Goal: Find contact information

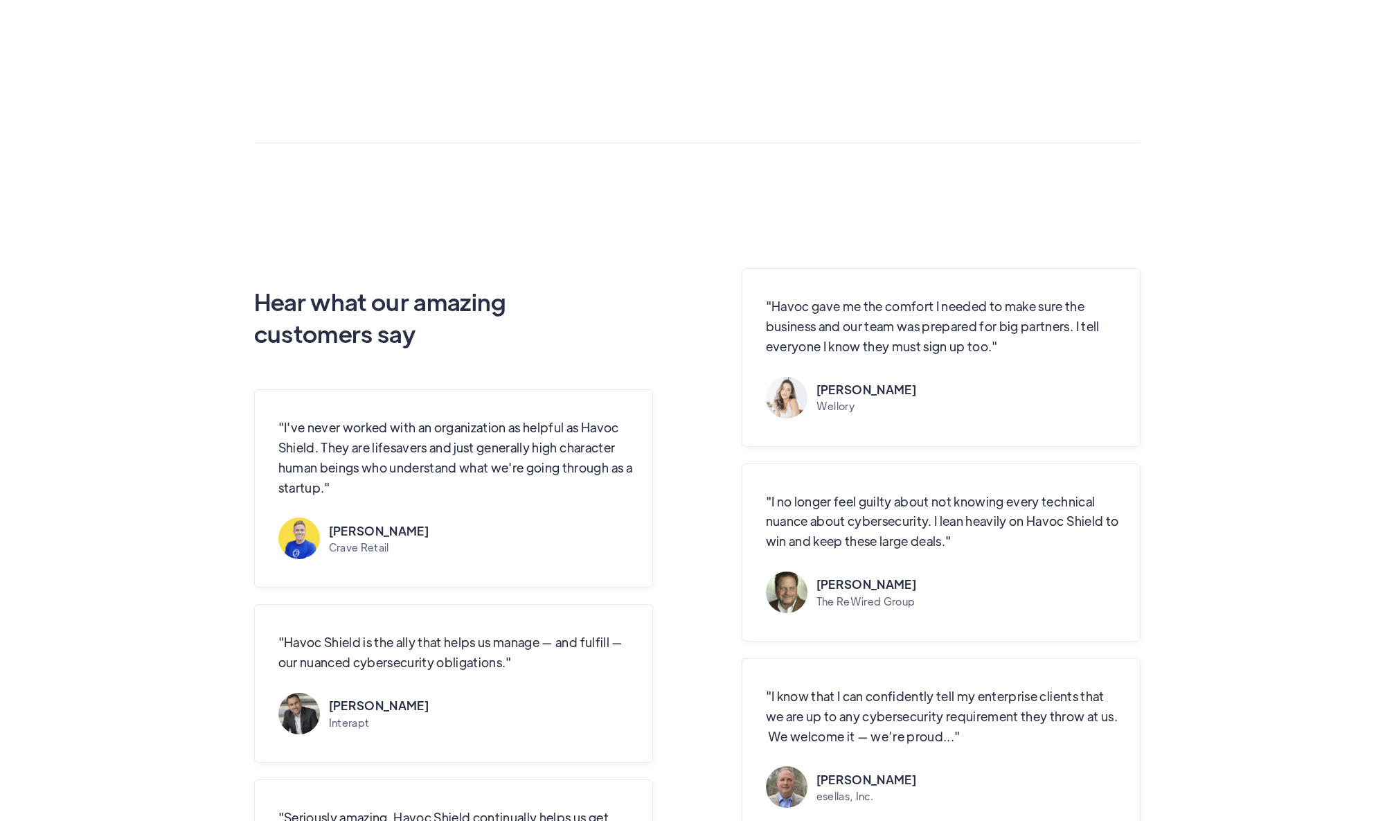
scroll to position [4467, 0]
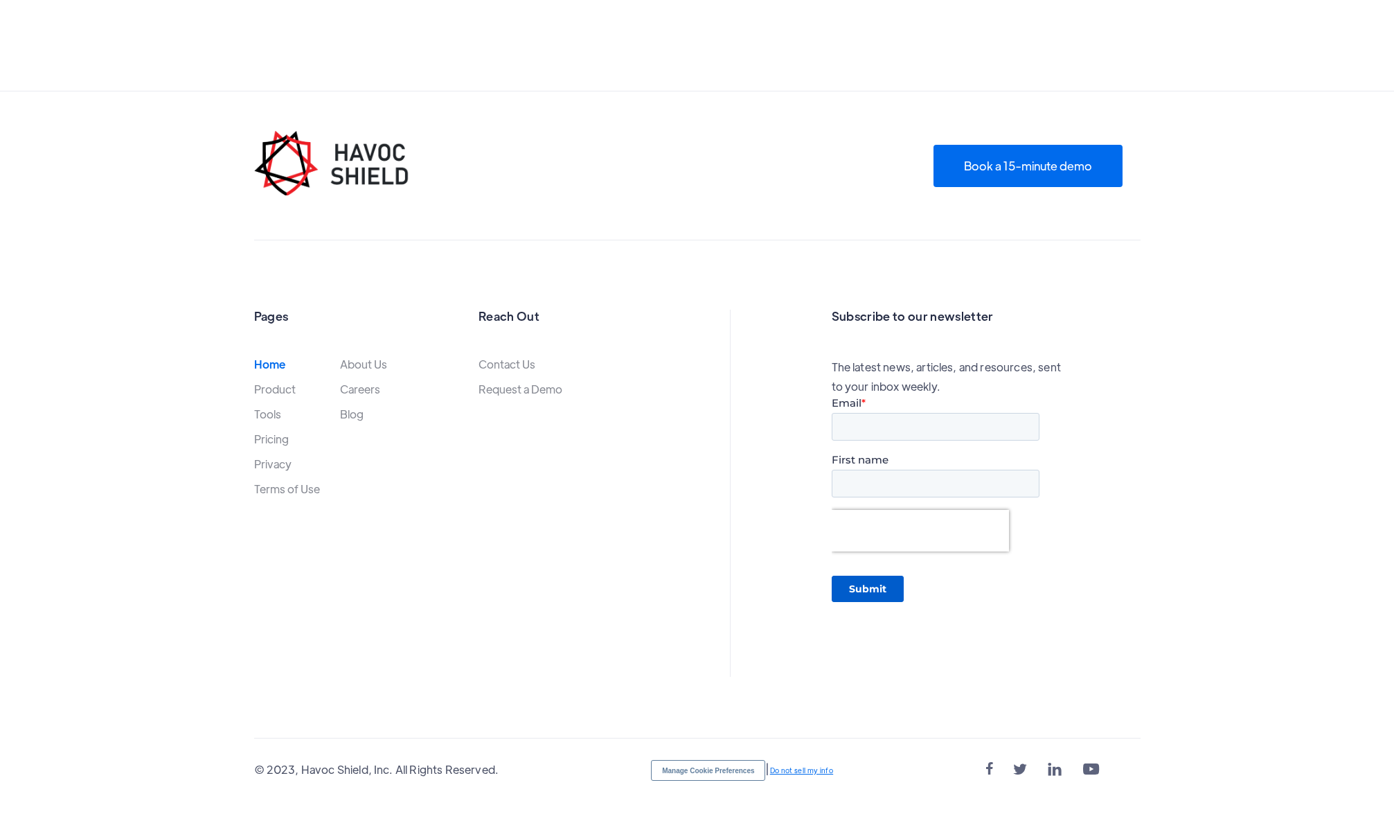
click at [521, 371] on ul "Contact Us Request a Demo" at bounding box center [521, 382] width 84 height 50
click at [519, 365] on link "Contact Us" at bounding box center [507, 364] width 57 height 12
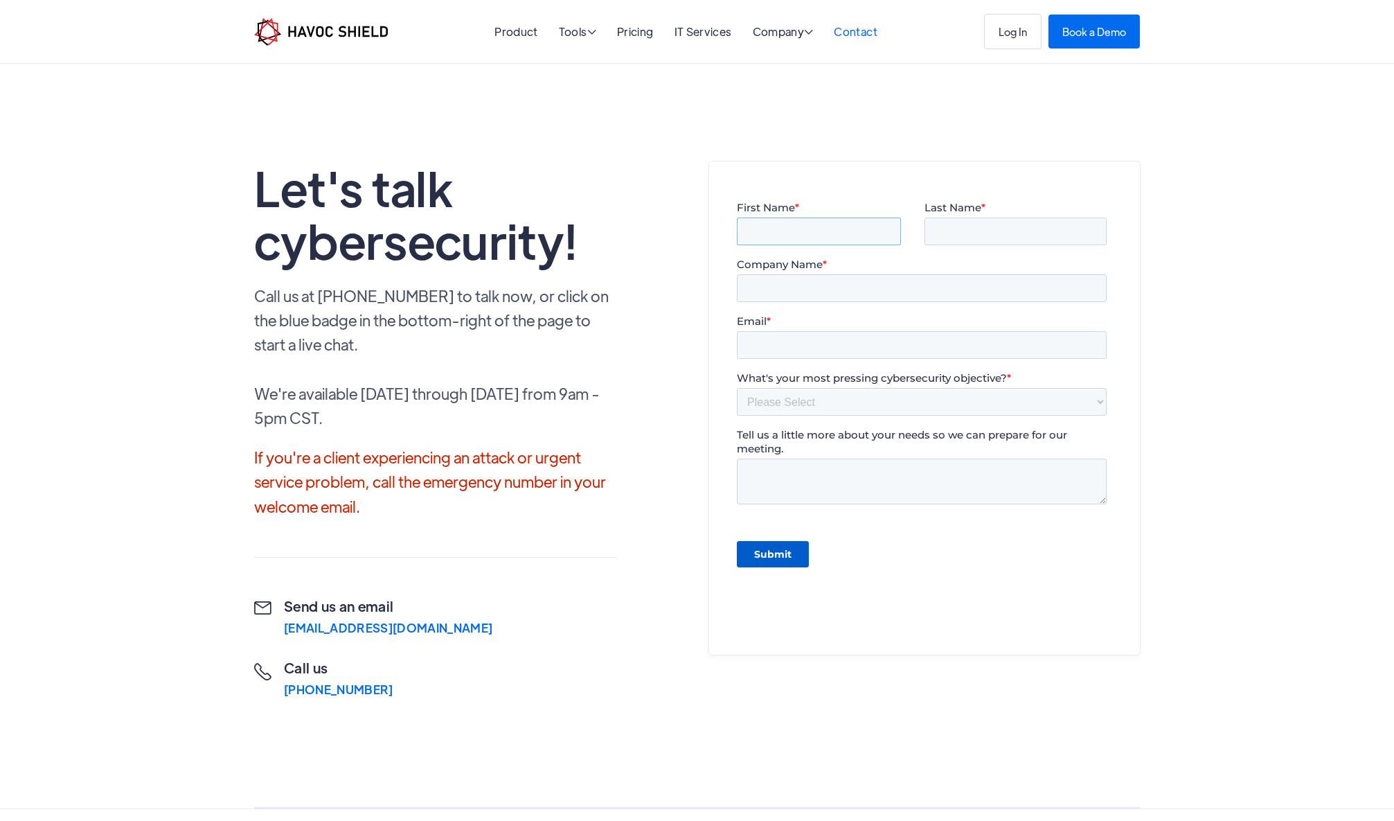
click at [805, 219] on input "First Name *" at bounding box center [818, 231] width 164 height 28
type input "Kara"
type input "b"
type input "Bonnet"
type input "Gartner"
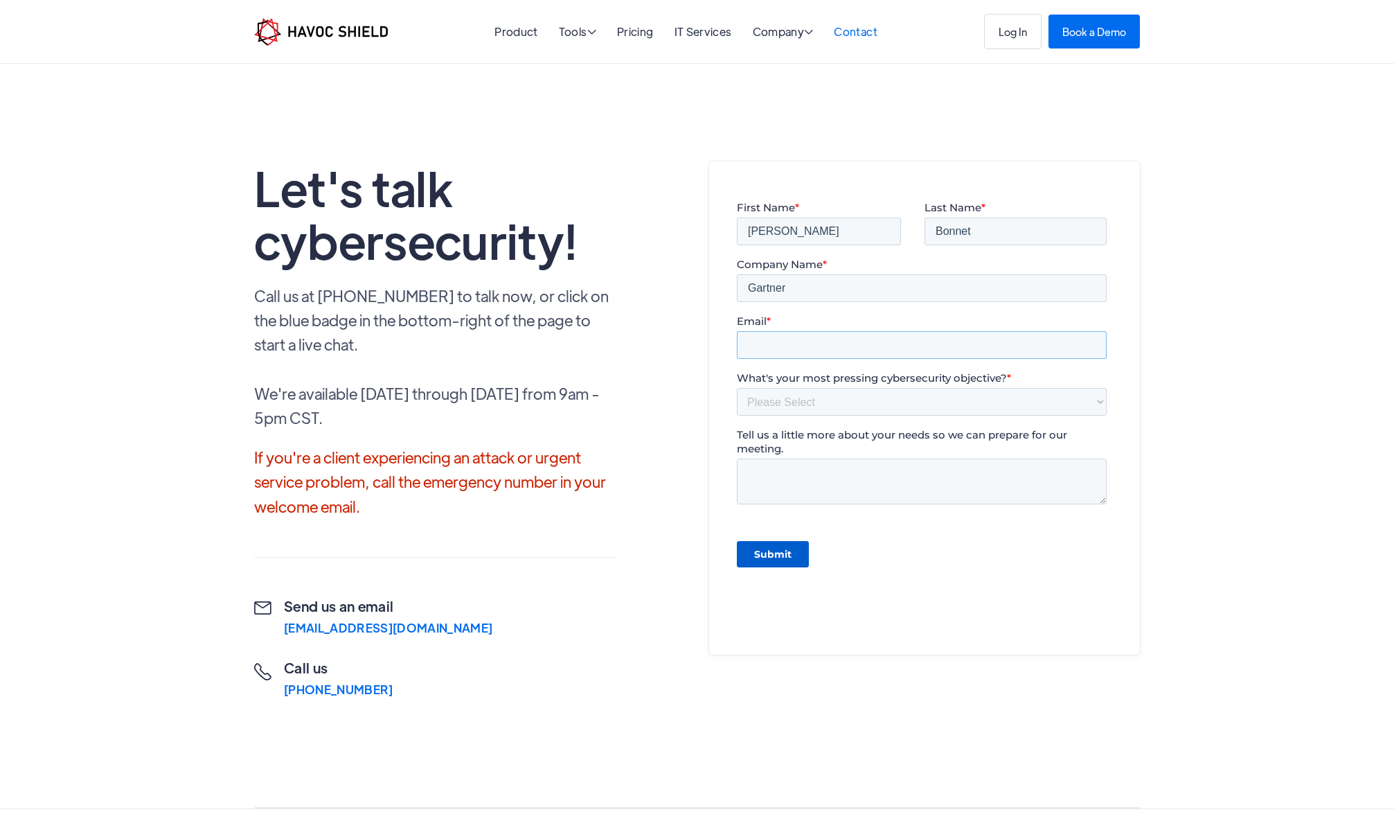
click at [832, 344] on input "Email *" at bounding box center [921, 345] width 370 height 28
type input "kara.bonnet@gartner.com"
click at [886, 404] on select "Please Select Need help completing a security questionnaire Protecting your bus…" at bounding box center [921, 402] width 370 height 28
select select "Other"
click at [736, 388] on select "Please Select Need help completing a security questionnaire Protecting your bus…" at bounding box center [921, 402] width 370 height 28
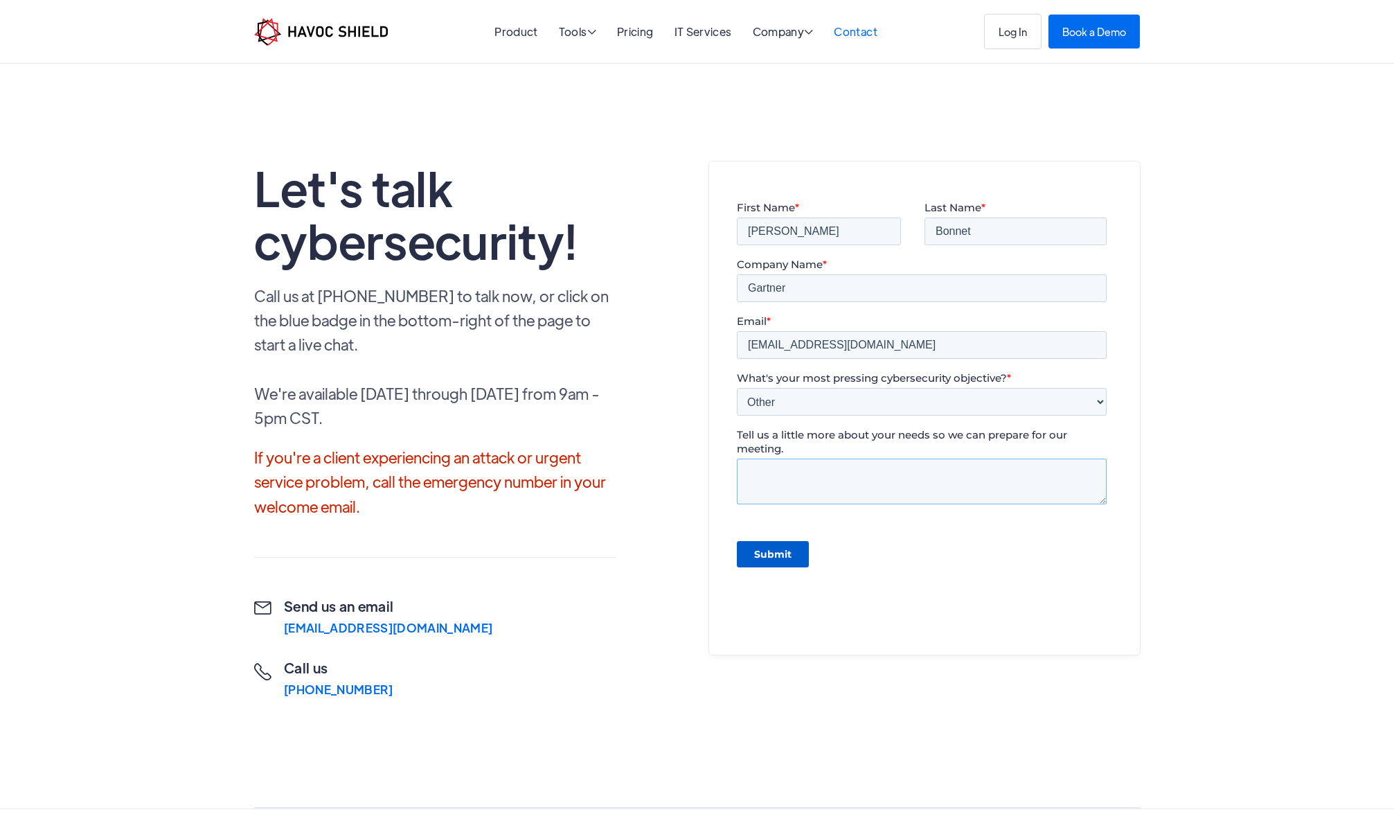
click at [865, 467] on textarea "Tell us a little more about your needs so we can prepare for our meeting." at bounding box center [921, 481] width 370 height 46
type textarea "Hi - Hoping to be connected with who oversees event planning. I oversee Gartner…"
click at [778, 551] on input "Submit" at bounding box center [772, 554] width 72 height 26
